Goal: Task Accomplishment & Management: Manage account settings

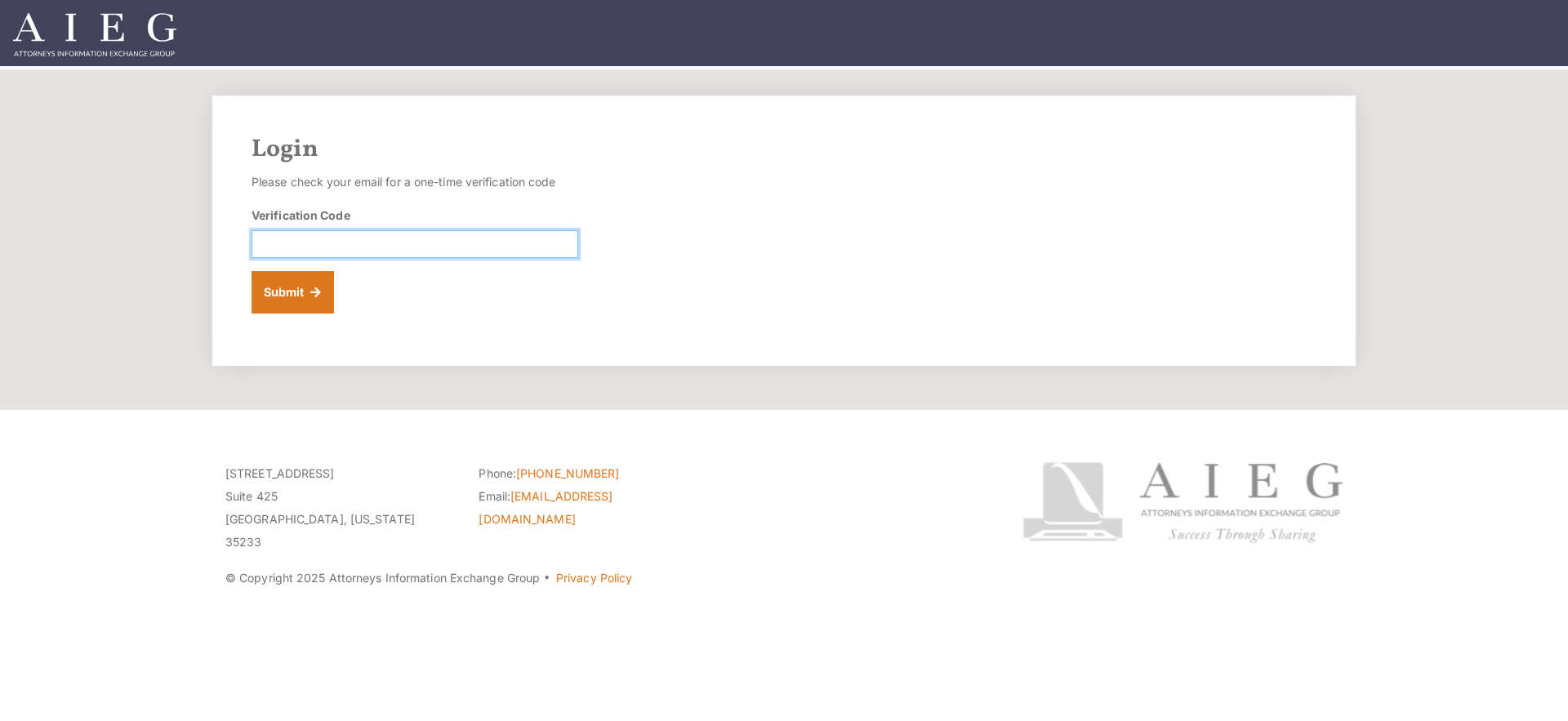
click at [348, 242] on input "Verification Code" at bounding box center [414, 244] width 327 height 28
paste input "071582"
type input "071582"
click at [301, 285] on button "Submit" at bounding box center [292, 292] width 82 height 43
click at [330, 244] on input "Verification Code" at bounding box center [414, 244] width 327 height 28
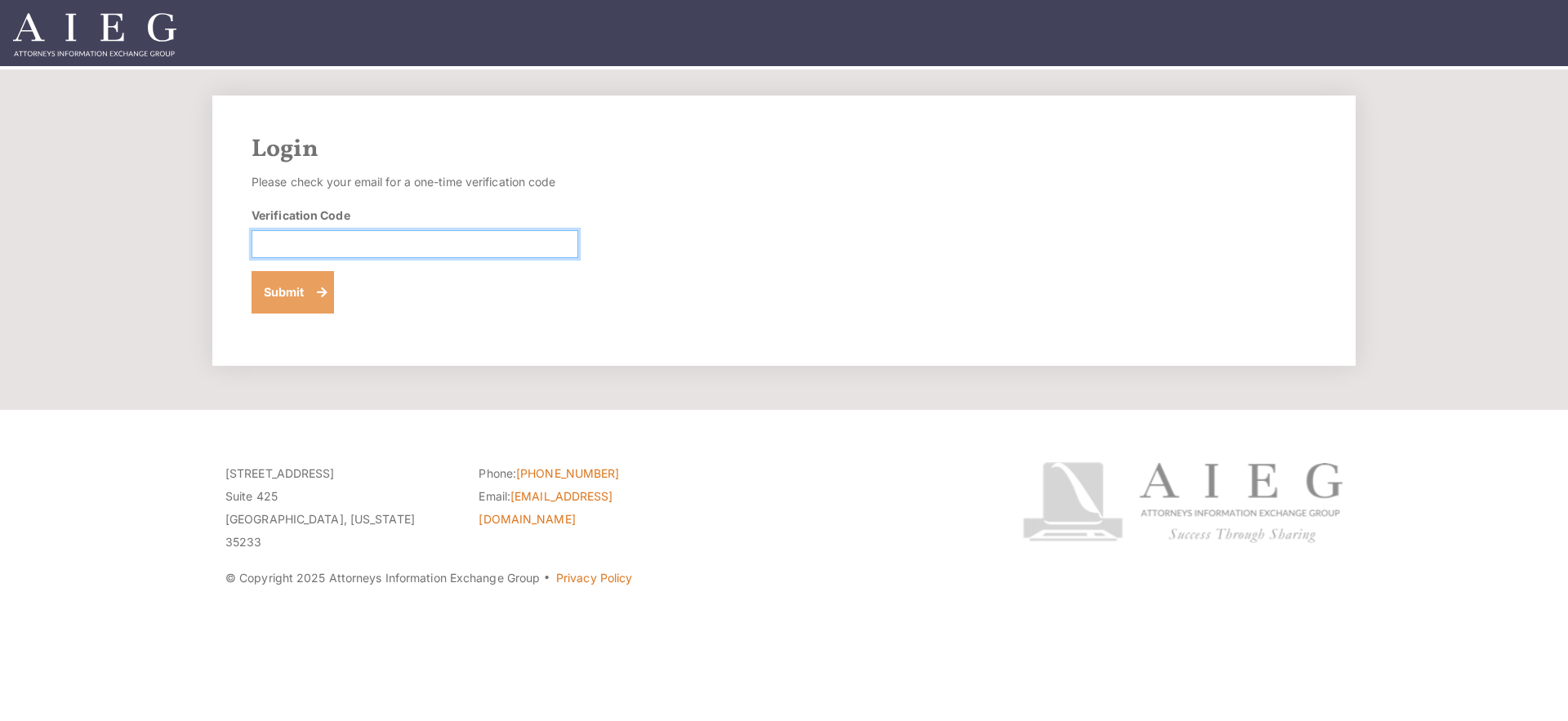
paste input "883008"
type input "883008"
click at [293, 287] on button "Submit" at bounding box center [292, 292] width 82 height 43
click at [312, 252] on input "Verification Code" at bounding box center [414, 244] width 327 height 28
paste input "169323"
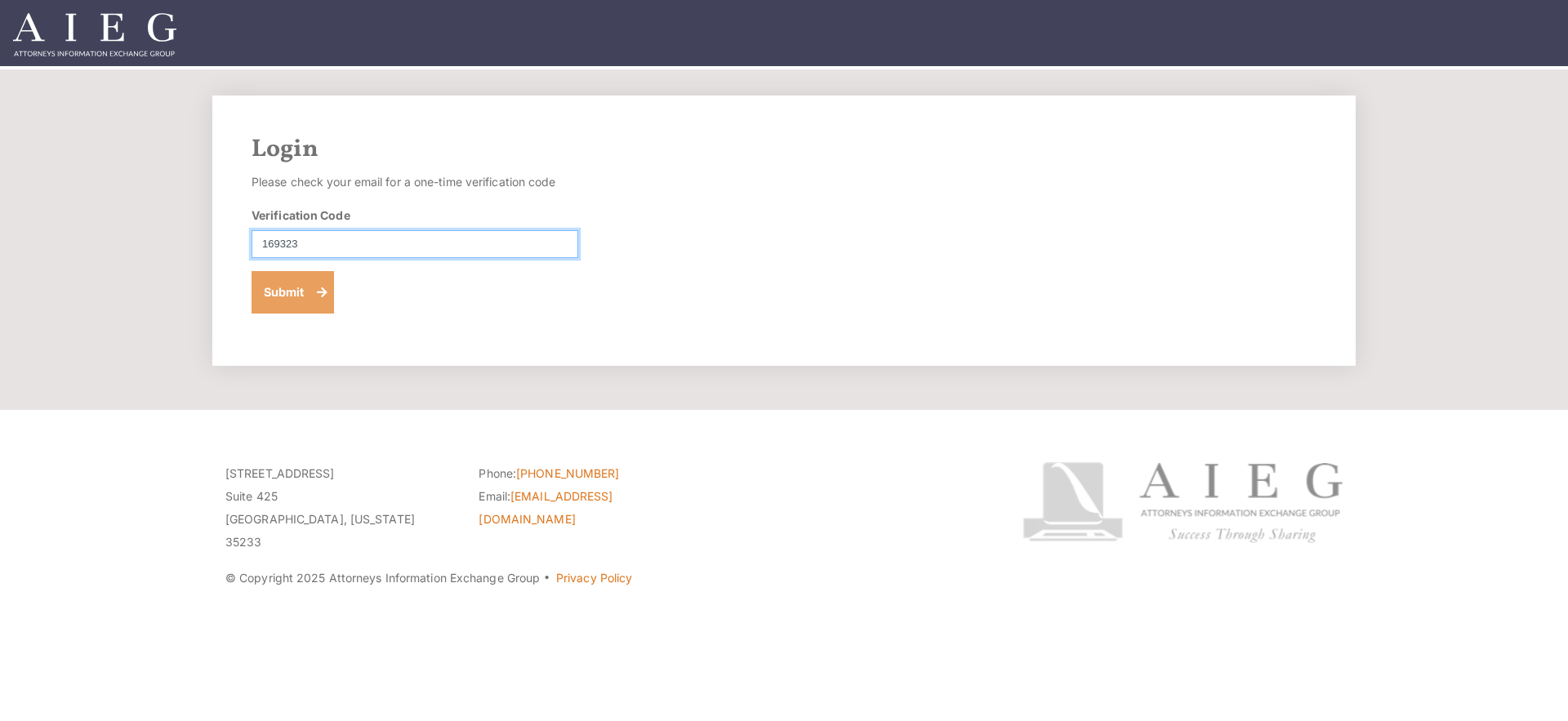
type input "169323"
click at [292, 288] on button "Submit" at bounding box center [292, 292] width 82 height 43
